Goal: Task Accomplishment & Management: Use online tool/utility

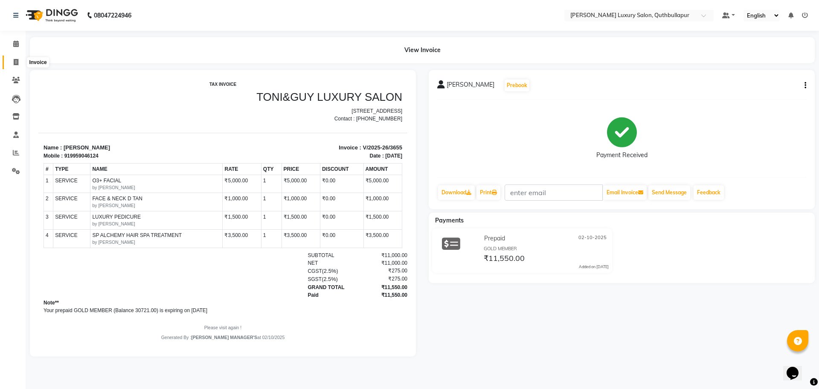
click at [15, 67] on span at bounding box center [16, 63] width 15 height 10
select select "5816"
select select "service"
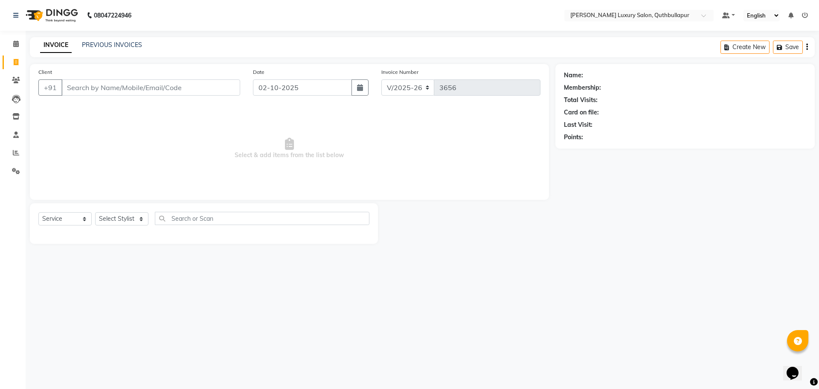
click at [66, 85] on input "Client" at bounding box center [150, 87] width 179 height 16
click at [144, 220] on select "Select Stylist [PERSON_NAME] SHAKE AHON [PERSON_NAME] [PERSON_NAME] [PERSON_NAM…" at bounding box center [126, 218] width 62 height 13
select select "67055"
click at [95, 212] on select "Select Stylist [PERSON_NAME] SHAKE AHON [PERSON_NAME] [PERSON_NAME] [PERSON_NAM…" at bounding box center [126, 218] width 62 height 13
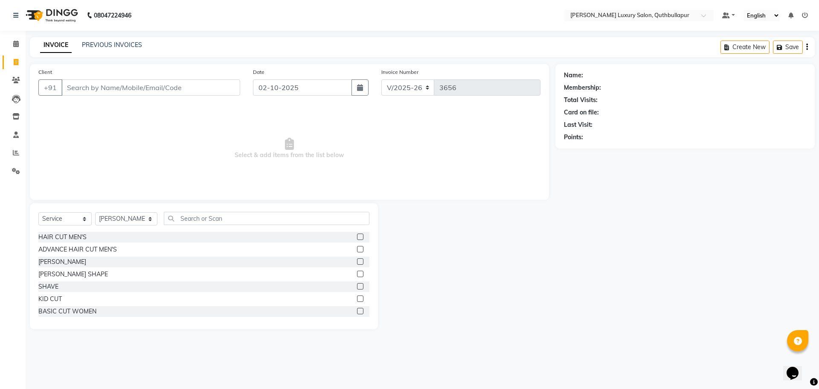
click at [173, 210] on div "Select Service Product Membership Package Voucher Prepaid Gift Card Select Styl…" at bounding box center [204, 266] width 348 height 126
click at [173, 216] on input "text" at bounding box center [267, 218] width 206 height 13
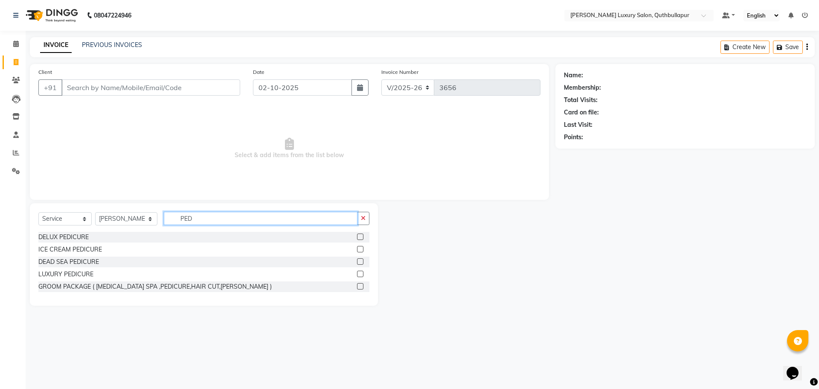
type input "PED"
click at [144, 87] on input "Client" at bounding box center [150, 87] width 179 height 16
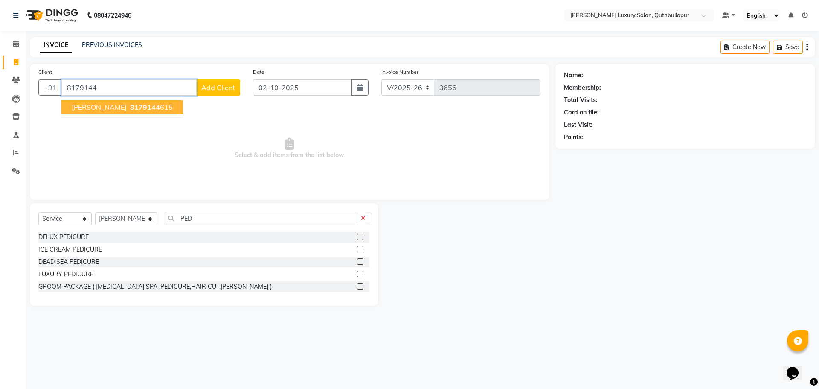
click at [119, 101] on button "[PERSON_NAME] 8179144 615" at bounding box center [122, 107] width 122 height 14
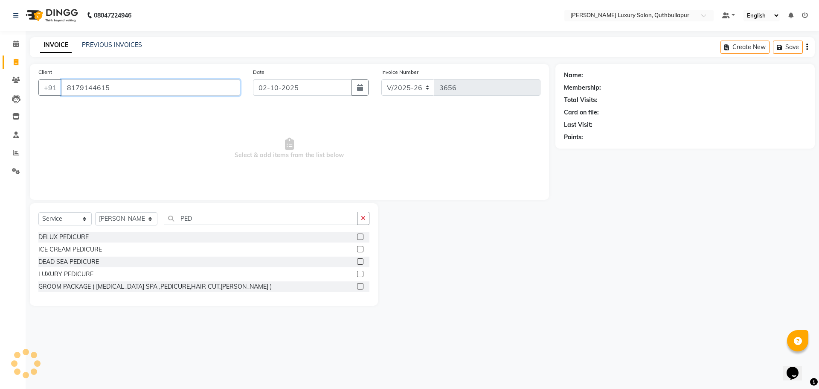
type input "8179144615"
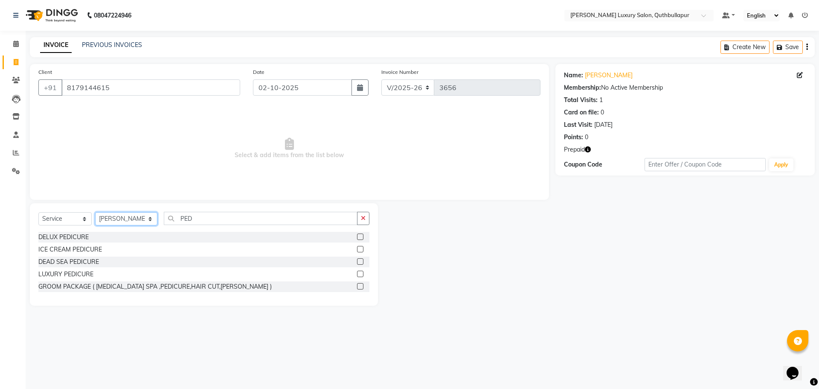
click at [142, 220] on select "Select Stylist [PERSON_NAME] SHAKE AHON [PERSON_NAME] [PERSON_NAME] [PERSON_NAM…" at bounding box center [126, 218] width 62 height 13
click at [95, 212] on select "Select Stylist [PERSON_NAME] SHAKE AHON [PERSON_NAME] [PERSON_NAME] [PERSON_NAM…" at bounding box center [126, 218] width 62 height 13
click at [72, 270] on div "LUXURY PEDICURE" at bounding box center [65, 274] width 55 height 9
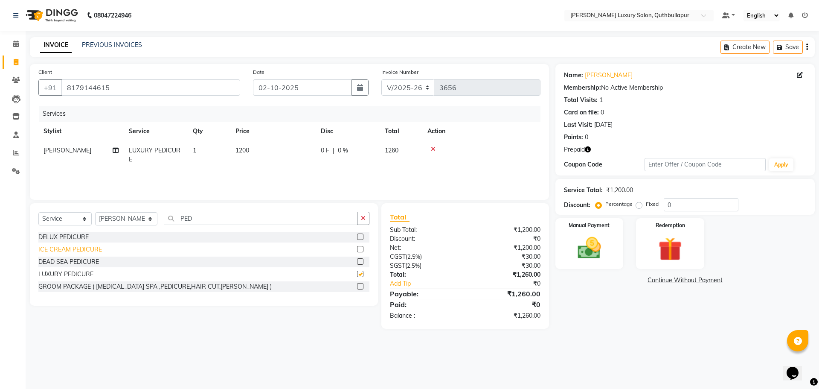
checkbox input "false"
drag, startPoint x: 191, startPoint y: 222, endPoint x: 151, endPoint y: 225, distance: 39.8
click at [151, 225] on div "Select Service Product Membership Package Voucher Prepaid Gift Card Select Styl…" at bounding box center [203, 222] width 331 height 20
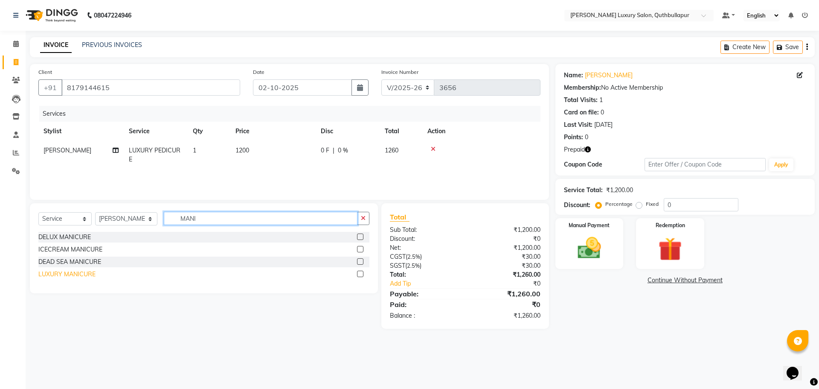
type input "MANI"
click at [61, 276] on div "LUXURY MANICURE" at bounding box center [66, 274] width 57 height 9
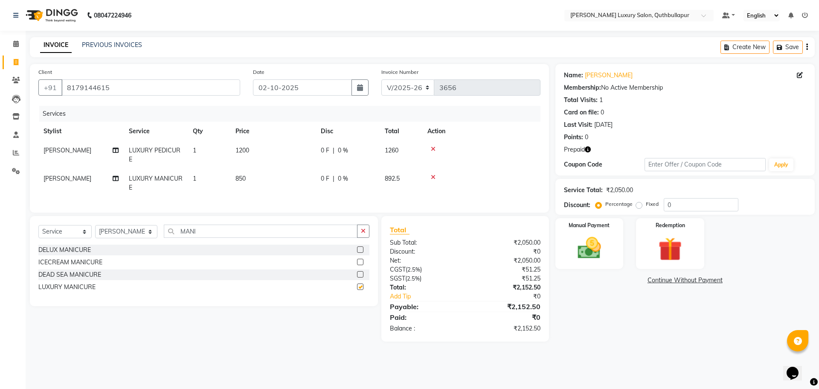
checkbox input "false"
drag, startPoint x: 257, startPoint y: 177, endPoint x: 289, endPoint y: 186, distance: 32.6
click at [259, 178] on td "850" at bounding box center [272, 183] width 85 height 28
select select "67055"
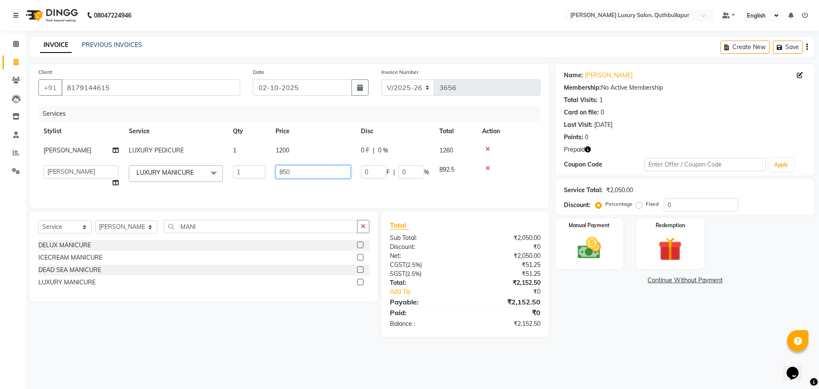
drag, startPoint x: 312, startPoint y: 174, endPoint x: 209, endPoint y: 162, distance: 103.1
click at [209, 162] on tr "[PERSON_NAME] SHAKE AHON [PERSON_NAME] [PERSON_NAME] [PERSON_NAME] KPHB [PERSON…" at bounding box center [289, 176] width 502 height 32
type input "1200"
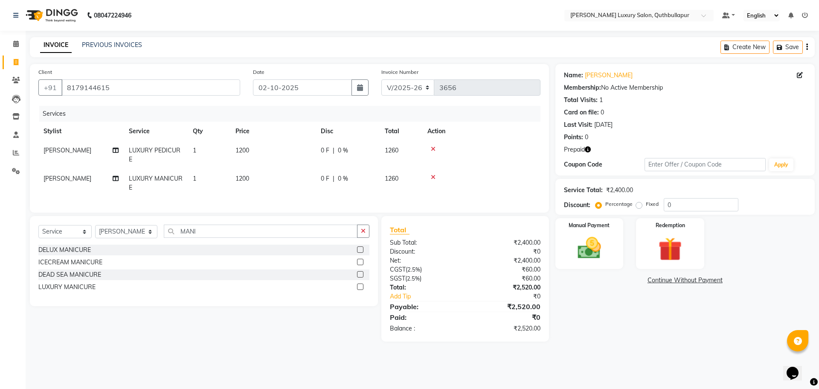
click at [248, 148] on span "1200" at bounding box center [242, 150] width 14 height 8
select select "67055"
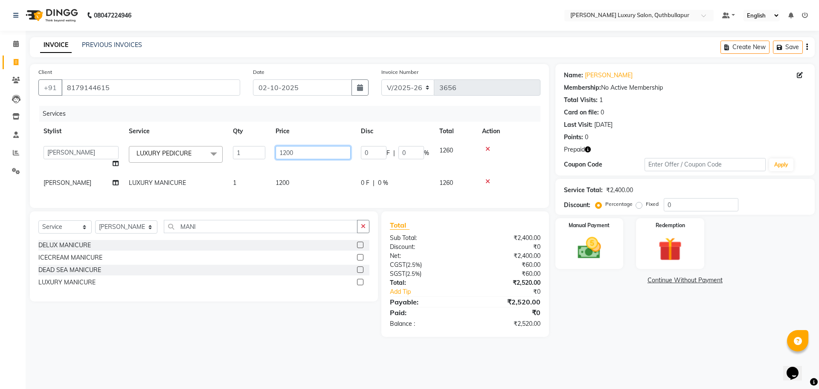
drag, startPoint x: 316, startPoint y: 157, endPoint x: 114, endPoint y: 158, distance: 201.7
click at [154, 162] on tr "[PERSON_NAME] SHAKE AHON [PERSON_NAME] [PERSON_NAME] [PERSON_NAME] KPHB [PERSON…" at bounding box center [289, 157] width 502 height 32
type input "1500"
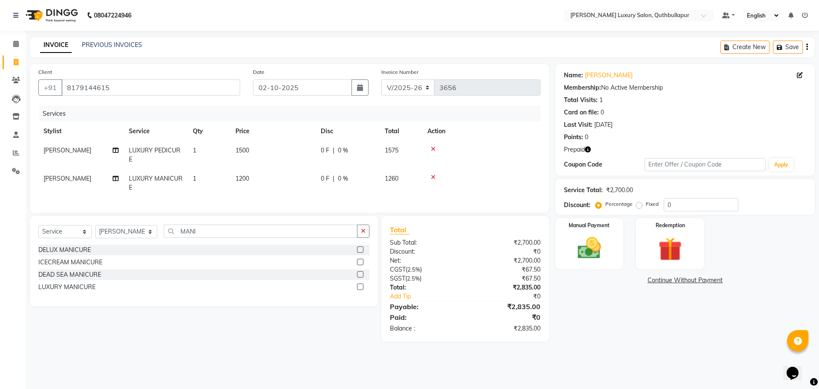
click at [52, 179] on span "[PERSON_NAME]" at bounding box center [68, 178] width 48 height 8
select select "67055"
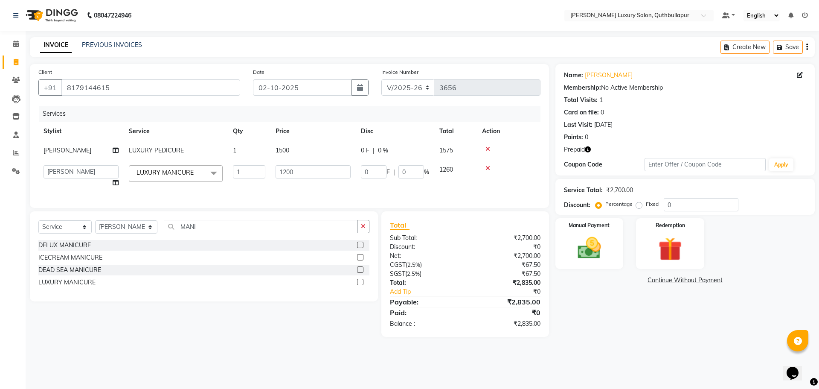
click at [52, 179] on td "[PERSON_NAME] SHAKE AHON [PERSON_NAME] [PERSON_NAME] [PERSON_NAME] KPHB [PERSON…" at bounding box center [80, 176] width 85 height 32
click at [79, 174] on select "[PERSON_NAME] SHAKE AHON [PERSON_NAME] [PERSON_NAME] [PERSON_NAME] KPHB [PERSON…" at bounding box center [81, 171] width 75 height 13
select select "59115"
click at [678, 254] on img at bounding box center [670, 249] width 40 height 30
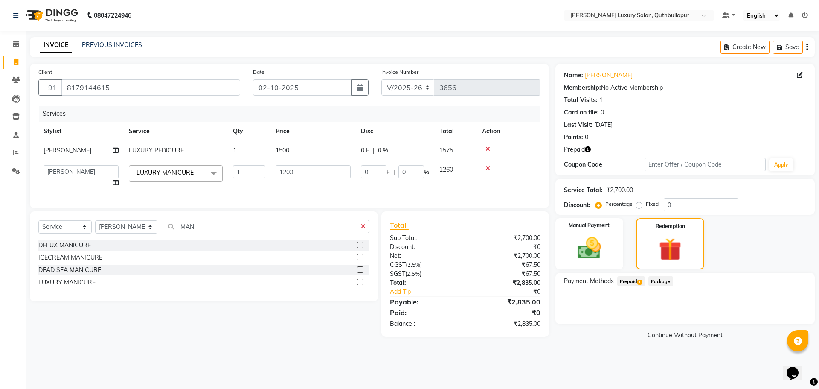
click at [632, 279] on span "Prepaid 1" at bounding box center [631, 281] width 28 height 10
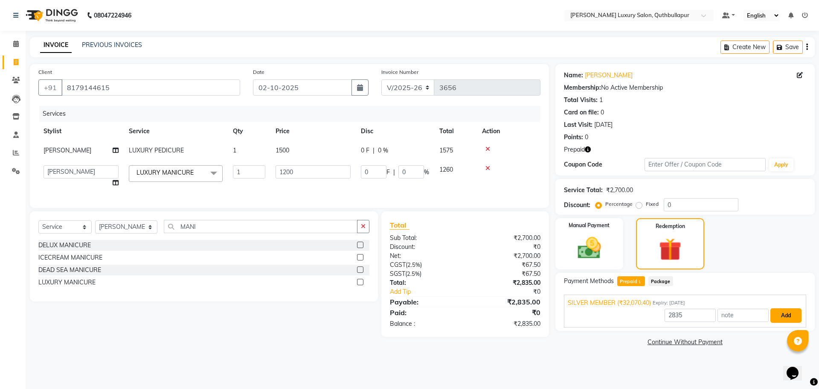
click at [783, 311] on button "Add" at bounding box center [785, 315] width 31 height 15
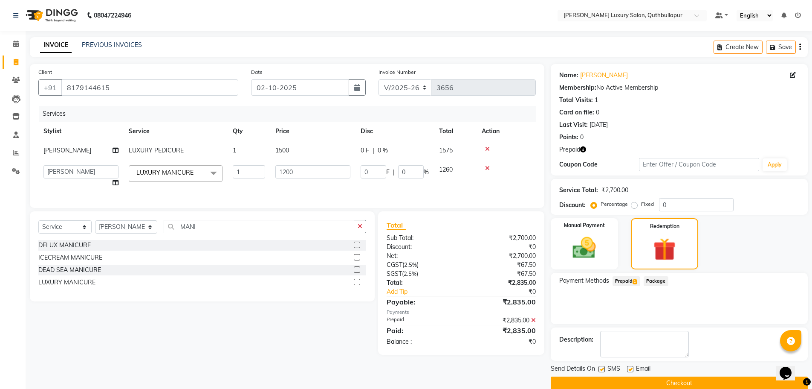
click at [740, 375] on div "Send Details On SMS Email Checkout" at bounding box center [679, 377] width 257 height 26
click at [740, 379] on button "Checkout" at bounding box center [679, 382] width 257 height 13
